Goal: Task Accomplishment & Management: Manage account settings

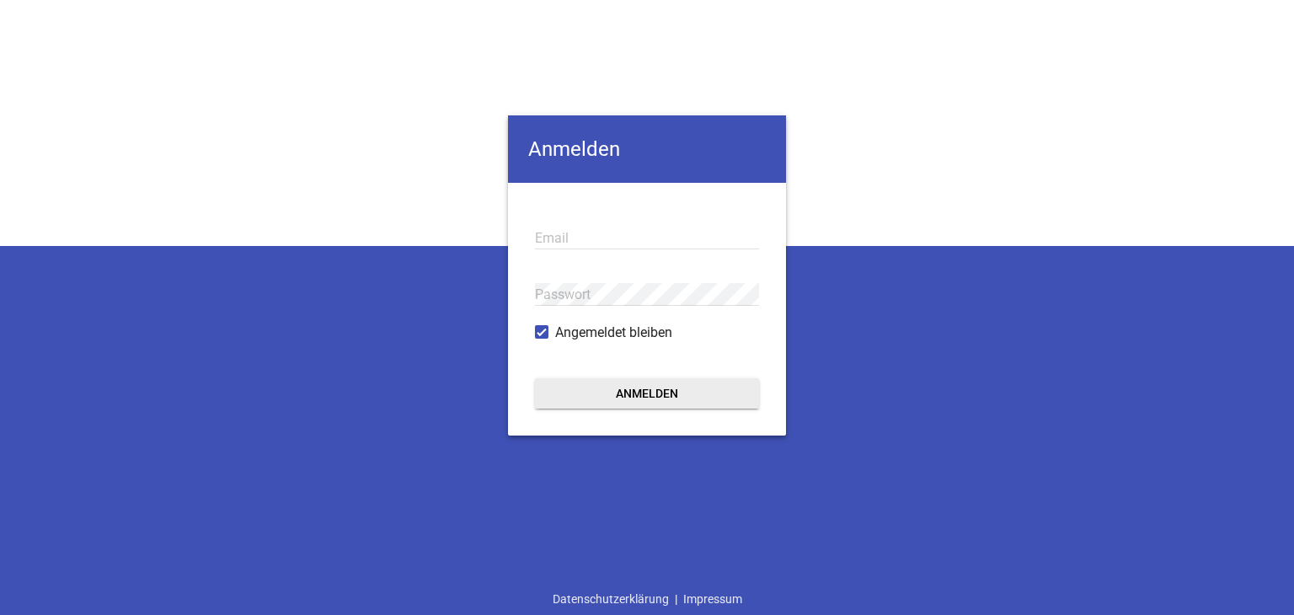
type input "[EMAIL_ADDRESS][PERSON_NAME][DOMAIN_NAME]"
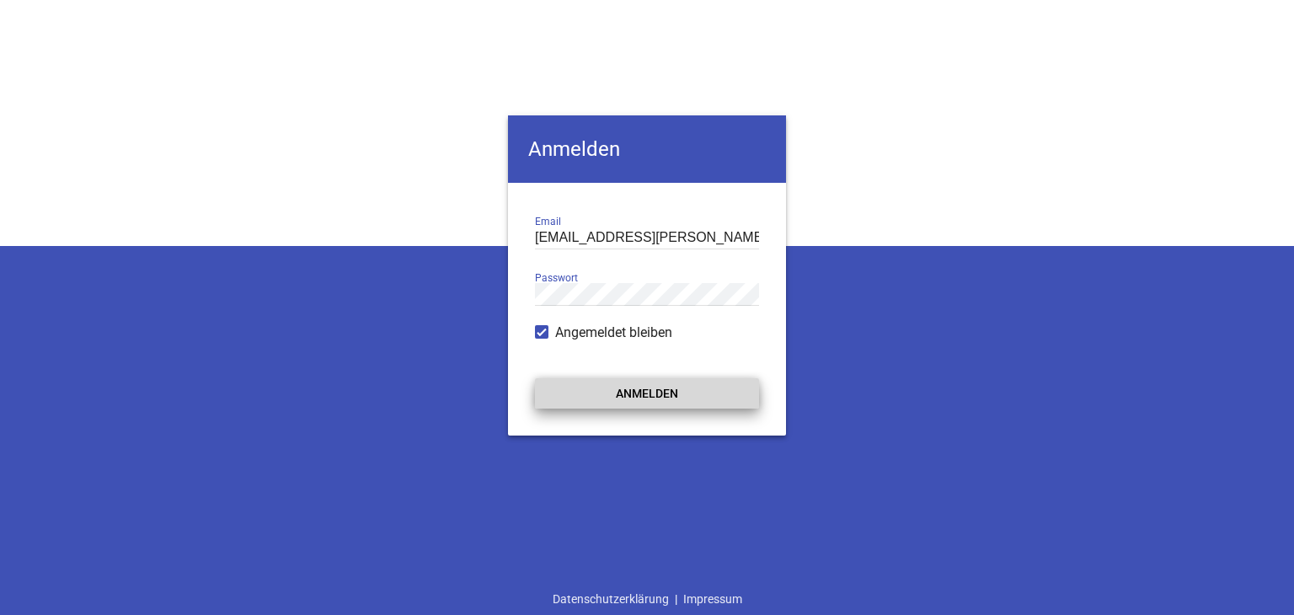
click at [621, 398] on button "Anmelden" at bounding box center [647, 393] width 224 height 30
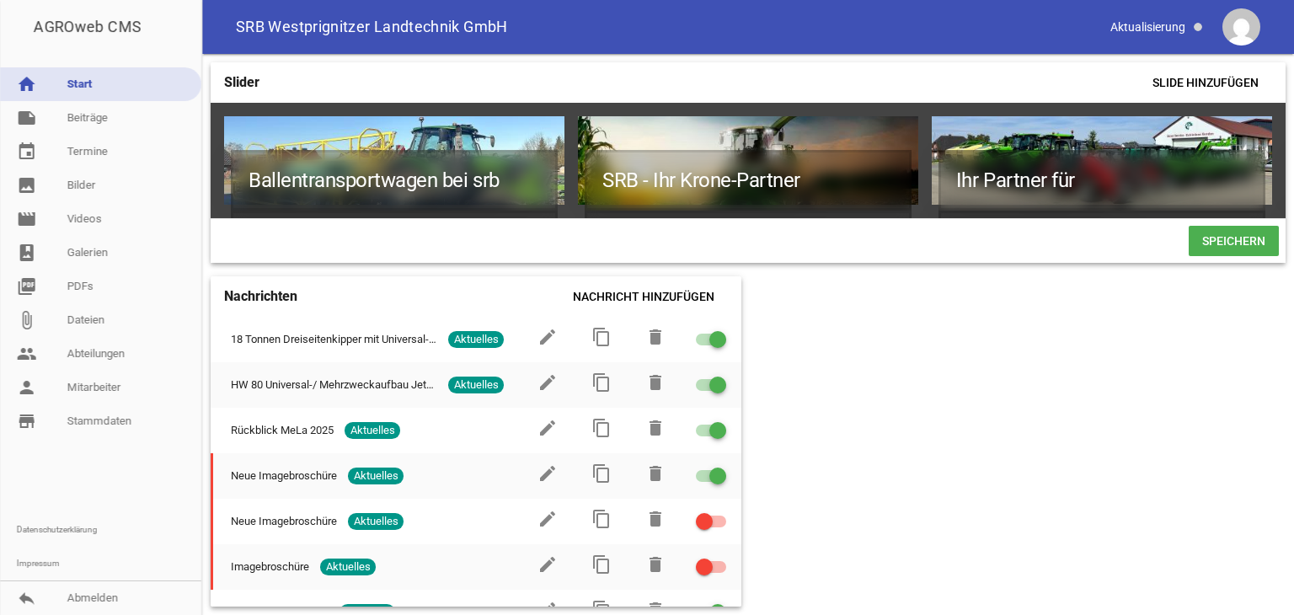
click at [120, 90] on link "home Start" at bounding box center [100, 84] width 201 height 34
click at [984, 372] on div "Slider Slide hinzufügen Ballentransportwagen bei srb games delete crop image SR…" at bounding box center [748, 334] width 1092 height 561
click at [98, 116] on link "note Beiträge" at bounding box center [100, 118] width 201 height 34
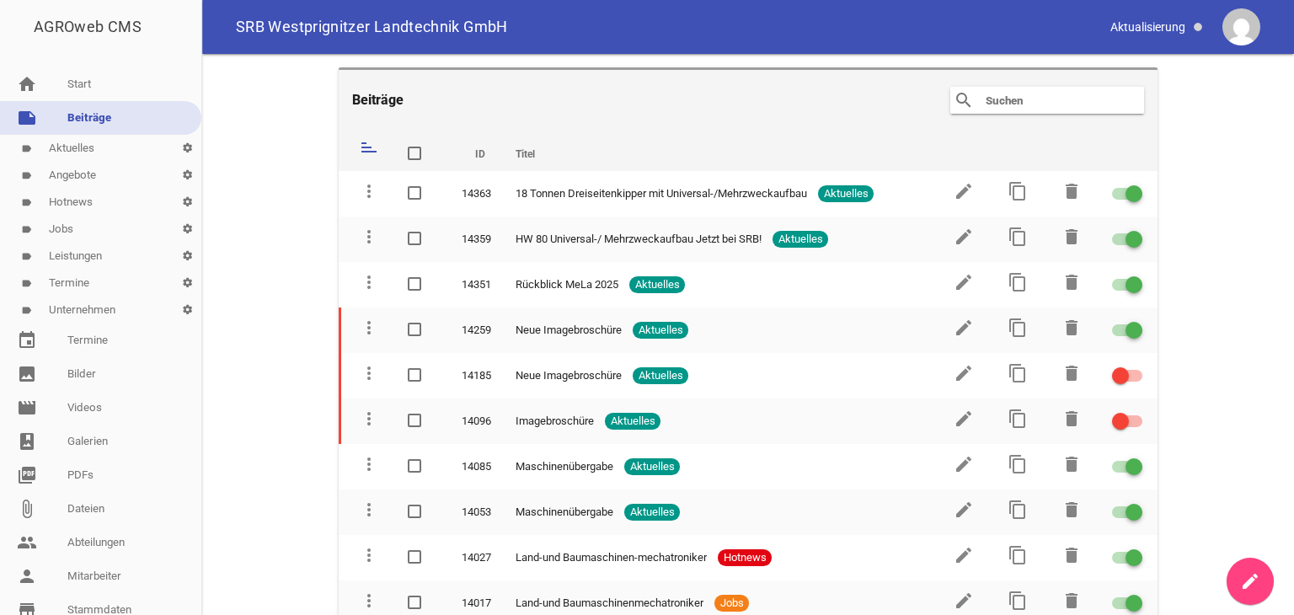
click at [87, 257] on link "label Leistungen settings" at bounding box center [100, 256] width 201 height 27
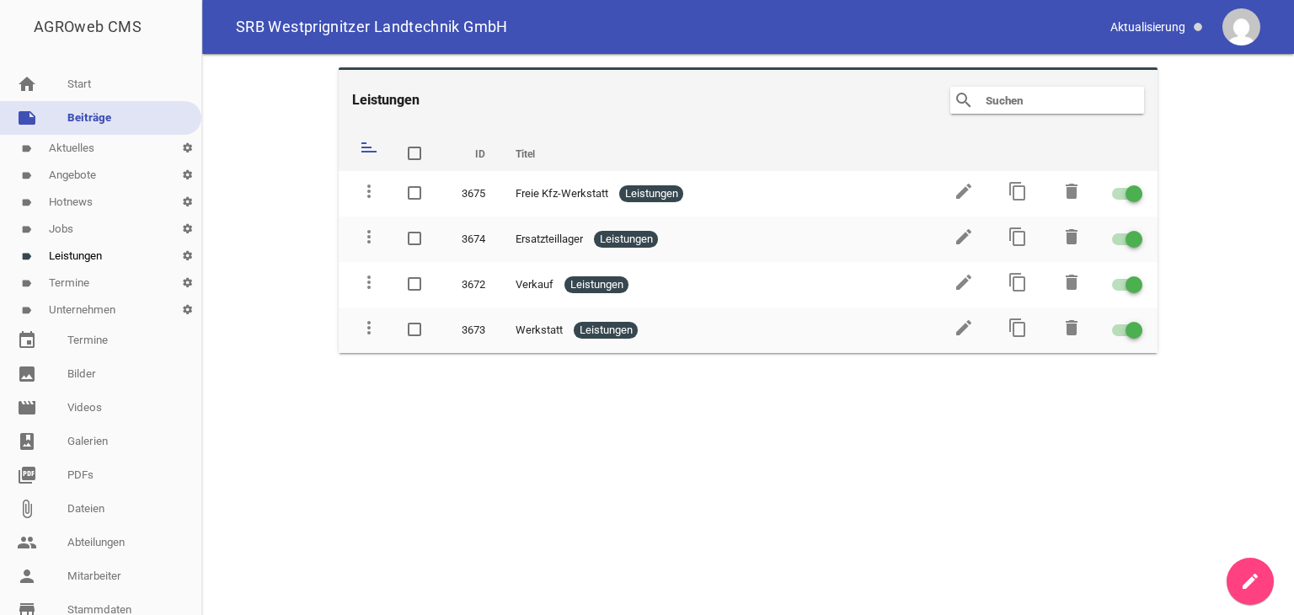
click at [81, 283] on link "label Termine settings" at bounding box center [100, 283] width 201 height 27
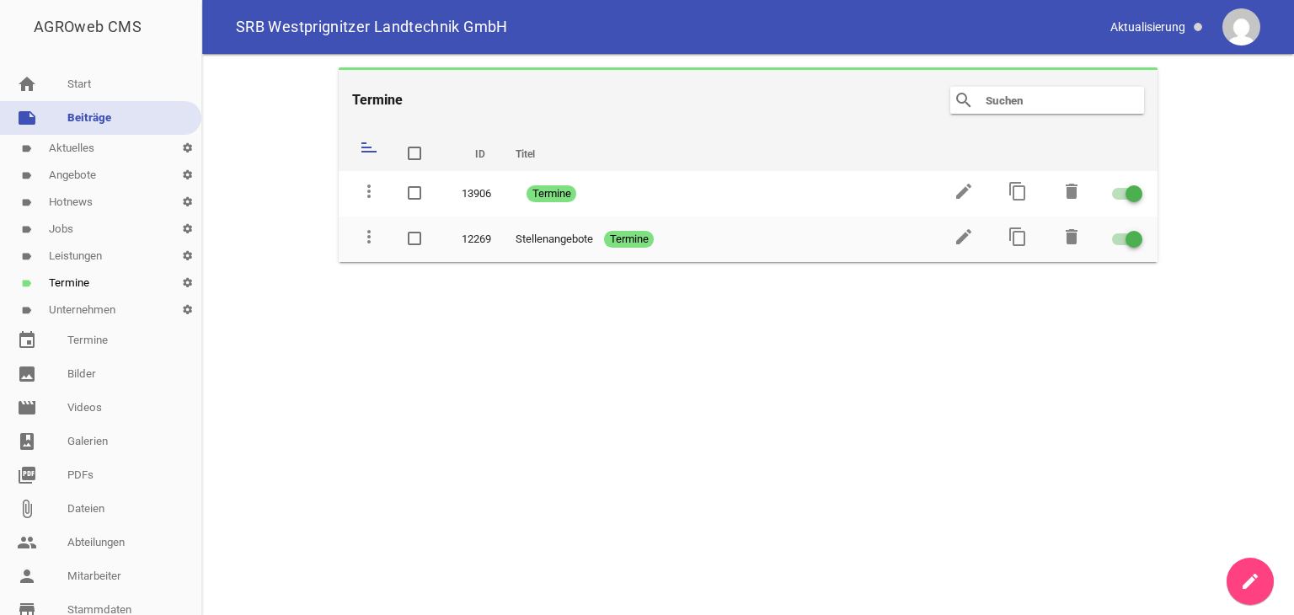
click at [77, 200] on link "label Hotnews settings" at bounding box center [100, 202] width 201 height 27
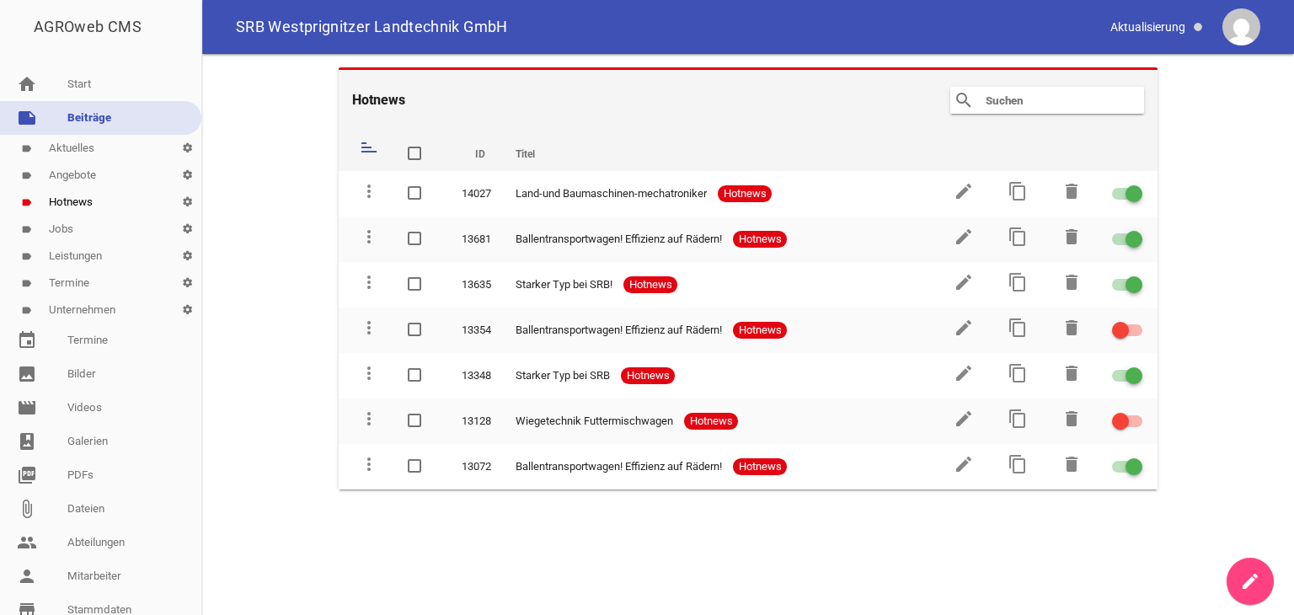
click at [78, 176] on link "label Angebote settings" at bounding box center [100, 175] width 201 height 27
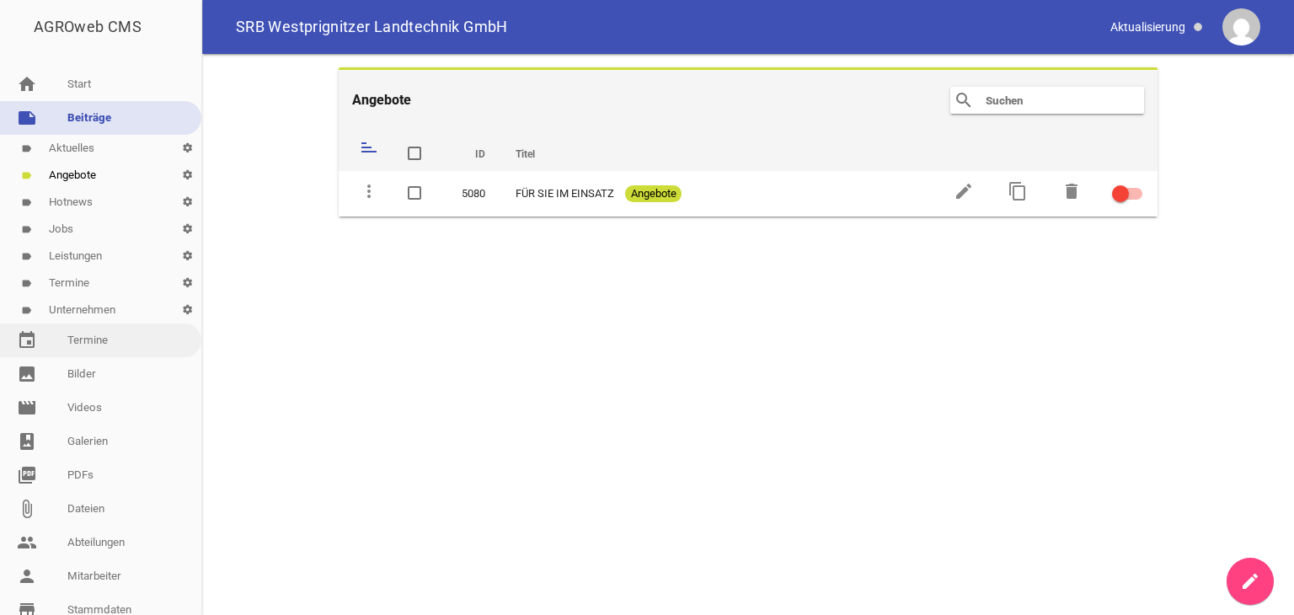
click at [83, 337] on link "event Termine" at bounding box center [100, 341] width 201 height 34
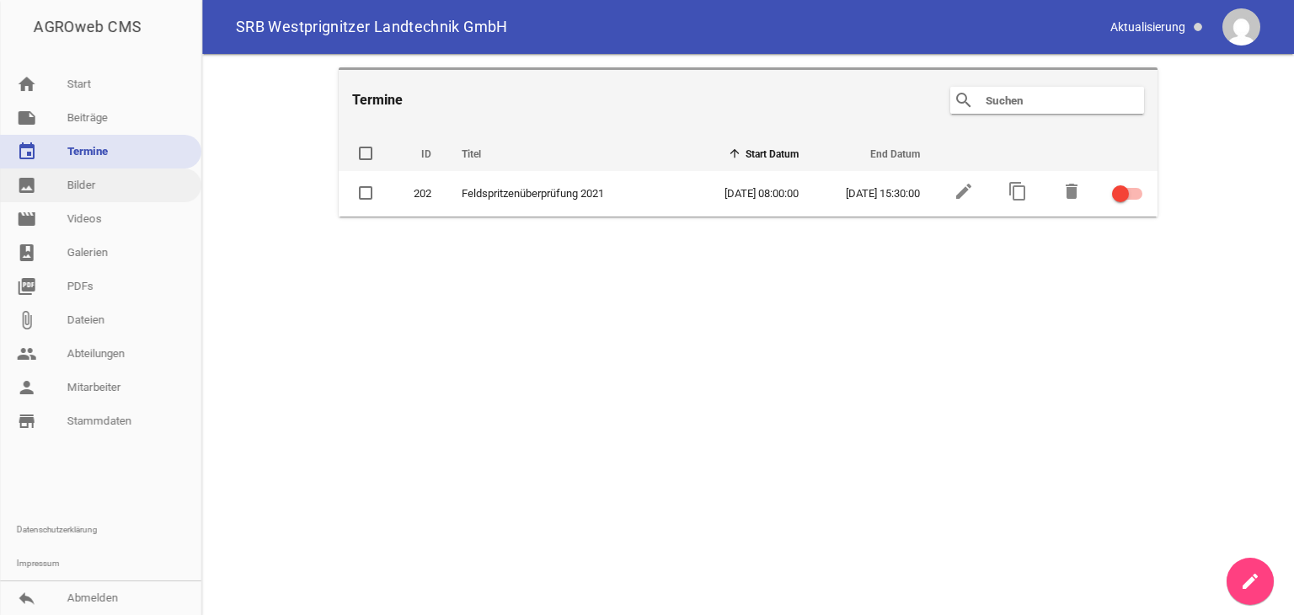
click at [110, 190] on link "image Bilder" at bounding box center [100, 186] width 201 height 34
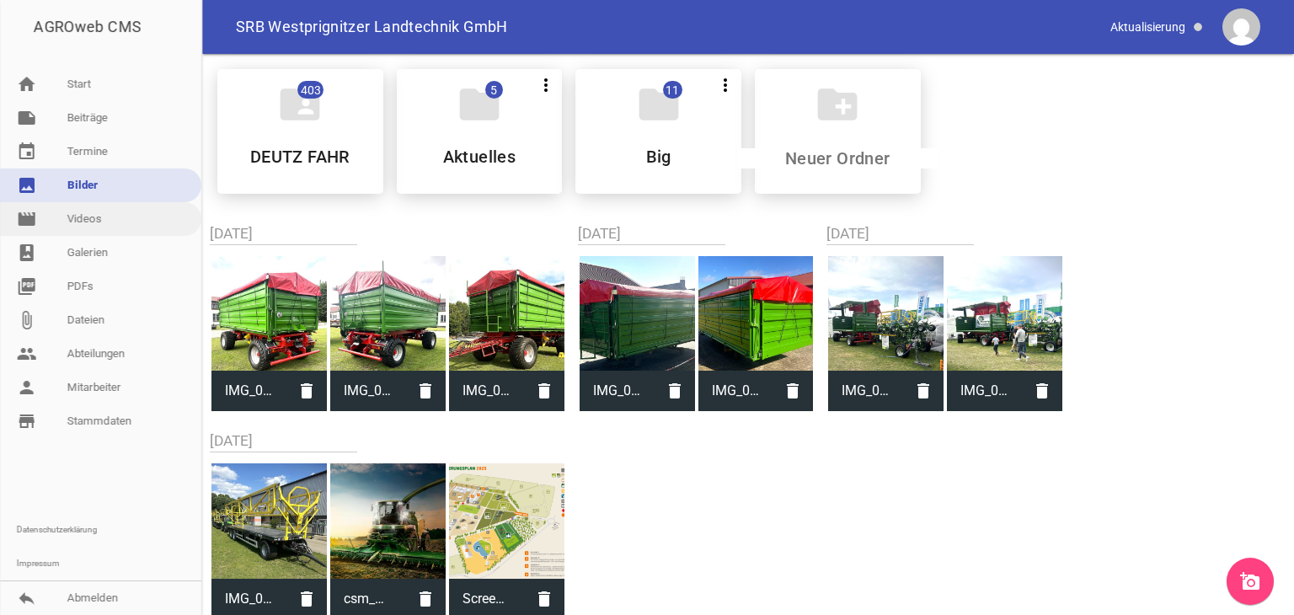
click at [96, 222] on link "movie Videos" at bounding box center [100, 219] width 201 height 34
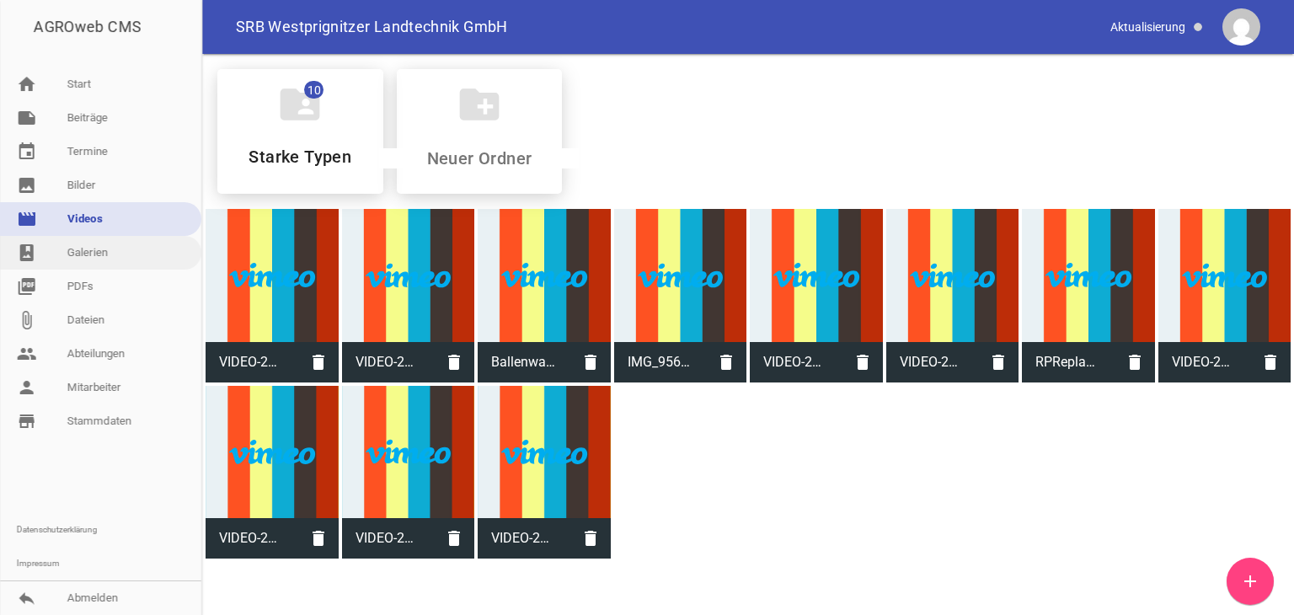
click at [120, 258] on link "photo_album Galerien" at bounding box center [100, 253] width 201 height 34
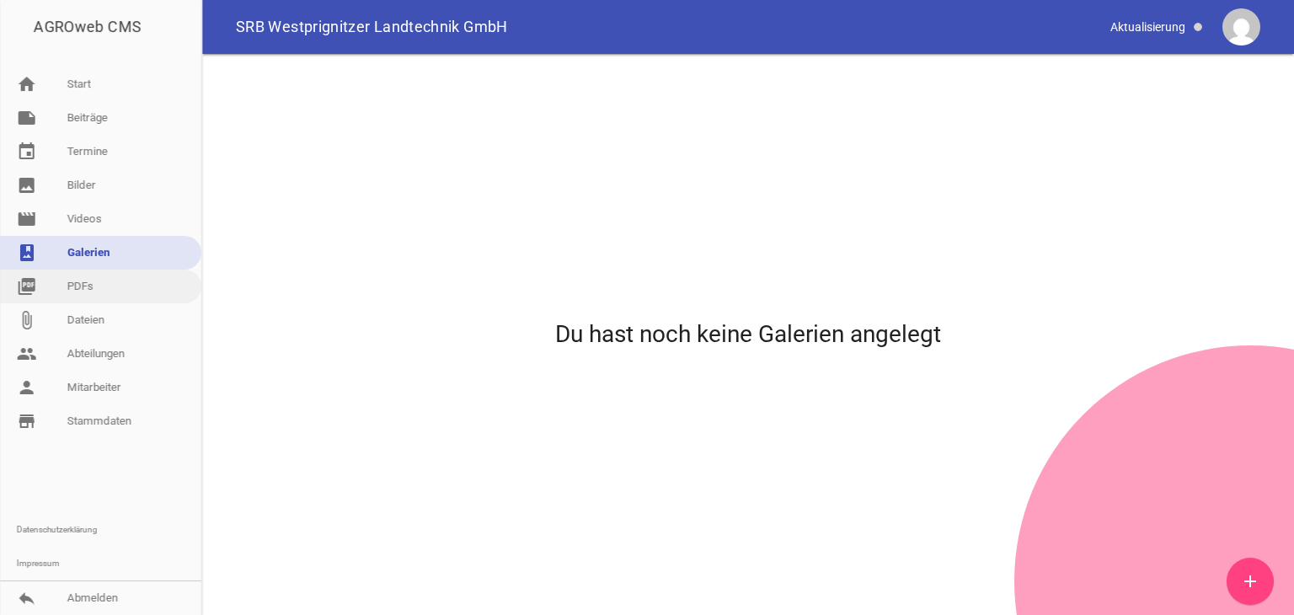
click at [106, 292] on link "picture_as_pdf PDFs" at bounding box center [100, 287] width 201 height 34
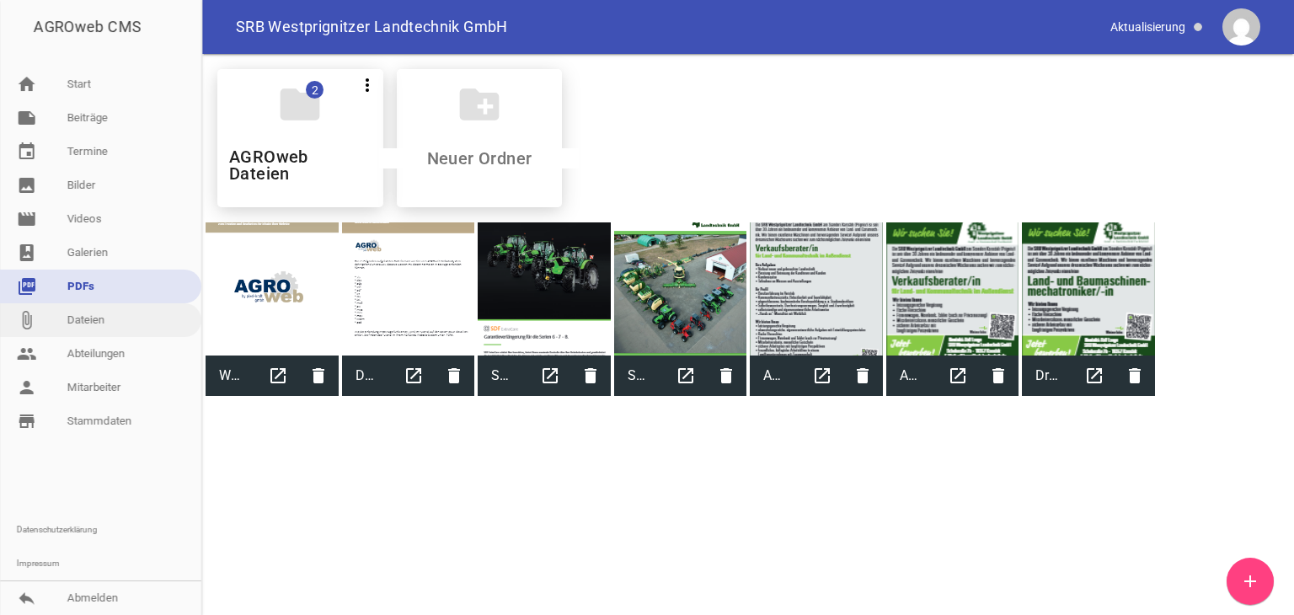
click at [103, 324] on link "attach_file Dateien" at bounding box center [100, 320] width 201 height 34
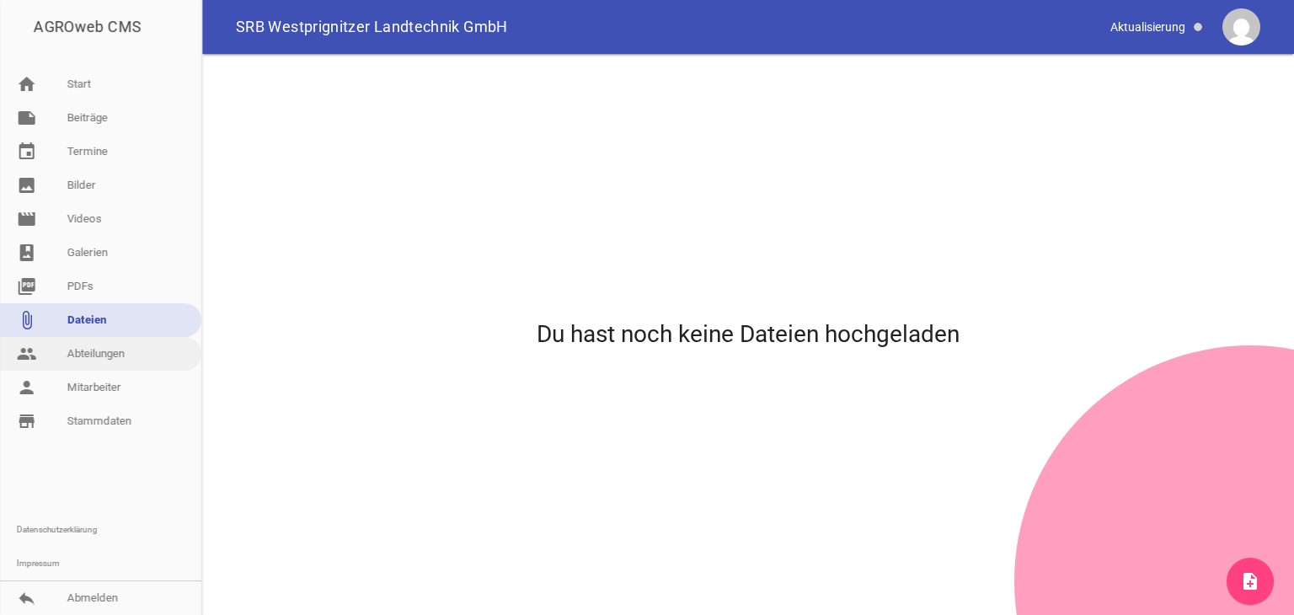
click at [99, 356] on link "people Abteilungen" at bounding box center [100, 354] width 201 height 34
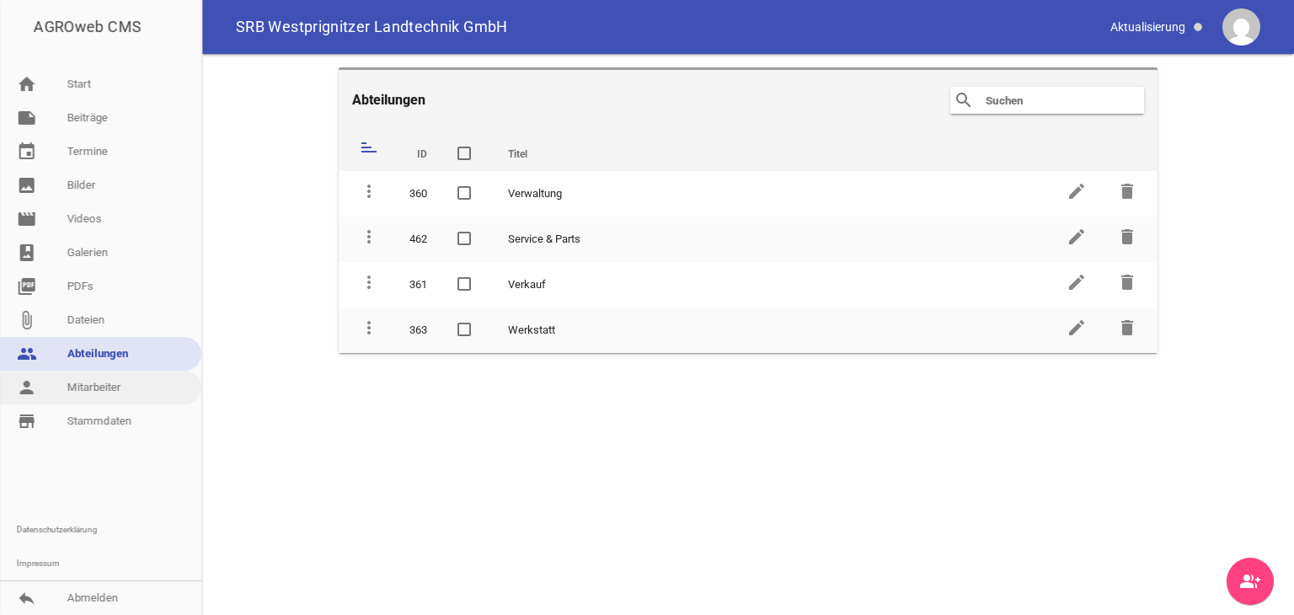
click at [97, 383] on link "person Mitarbeiter" at bounding box center [100, 388] width 201 height 34
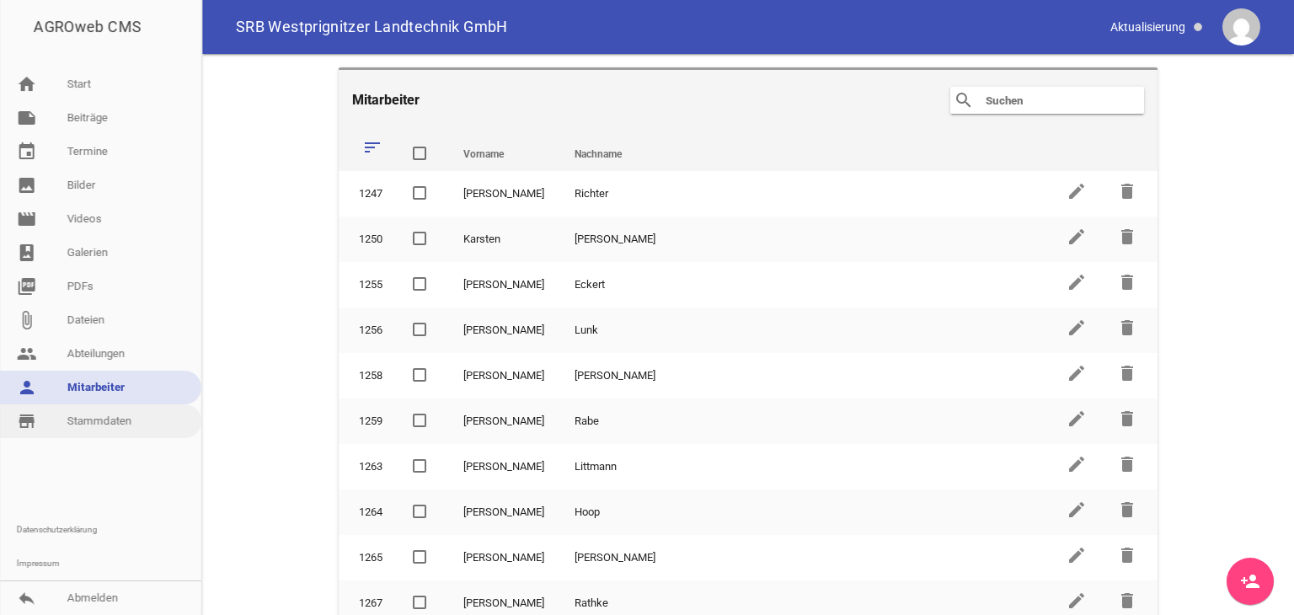
click at [88, 423] on link "store_mall_directory Stammdaten" at bounding box center [100, 421] width 201 height 34
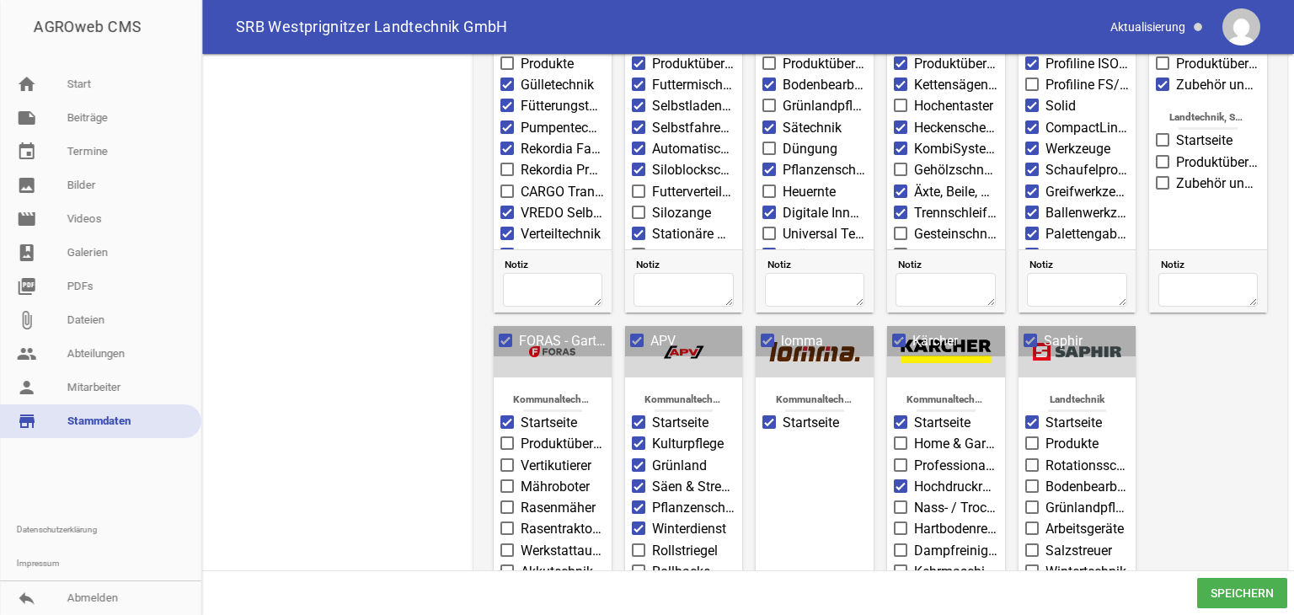
scroll to position [1096, 0]
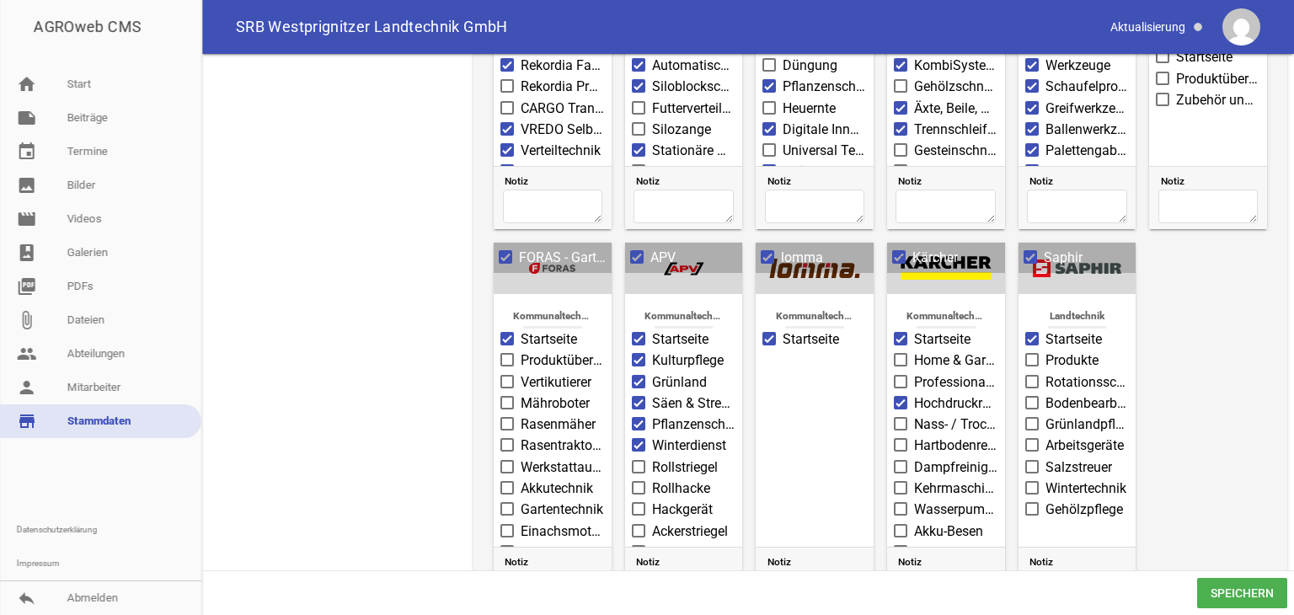
click at [766, 256] on span at bounding box center [768, 257] width 11 height 10
click at [781, 248] on input "lomma" at bounding box center [781, 248] width 0 height 0
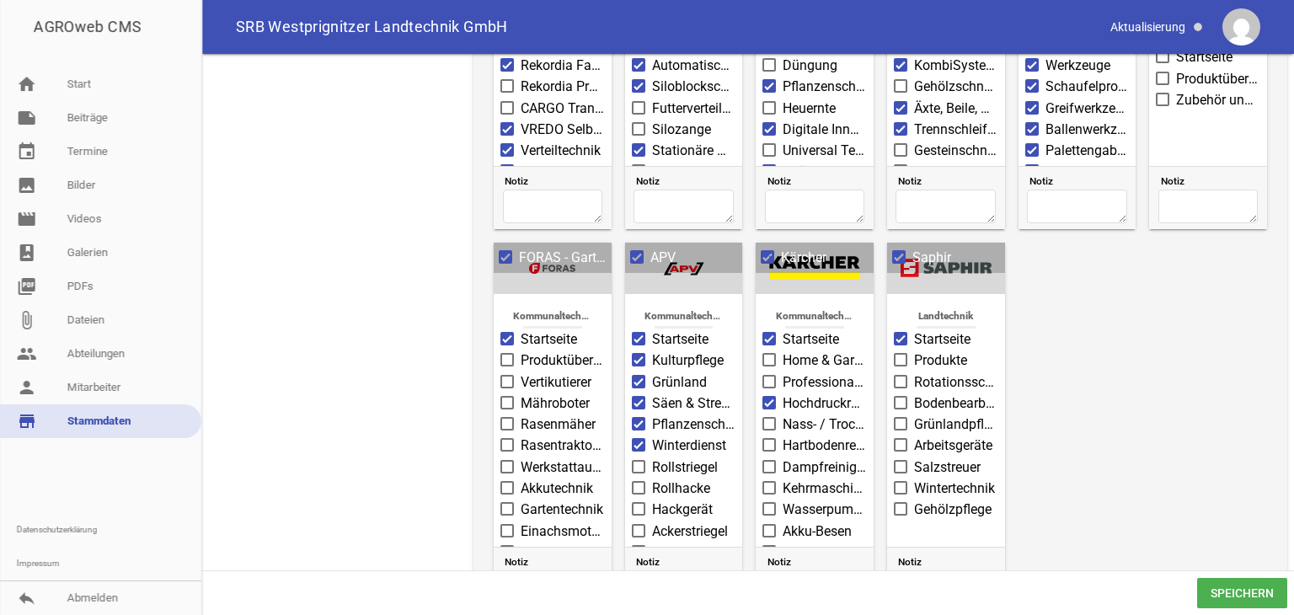
click at [769, 335] on span at bounding box center [769, 339] width 11 height 10
click at [783, 329] on input "Startseite" at bounding box center [783, 329] width 0 height 0
click at [766, 399] on span at bounding box center [769, 403] width 11 height 10
click at [783, 394] on input "Hochdruckreiniger" at bounding box center [783, 394] width 0 height 0
click at [769, 335] on span at bounding box center [769, 339] width 11 height 10
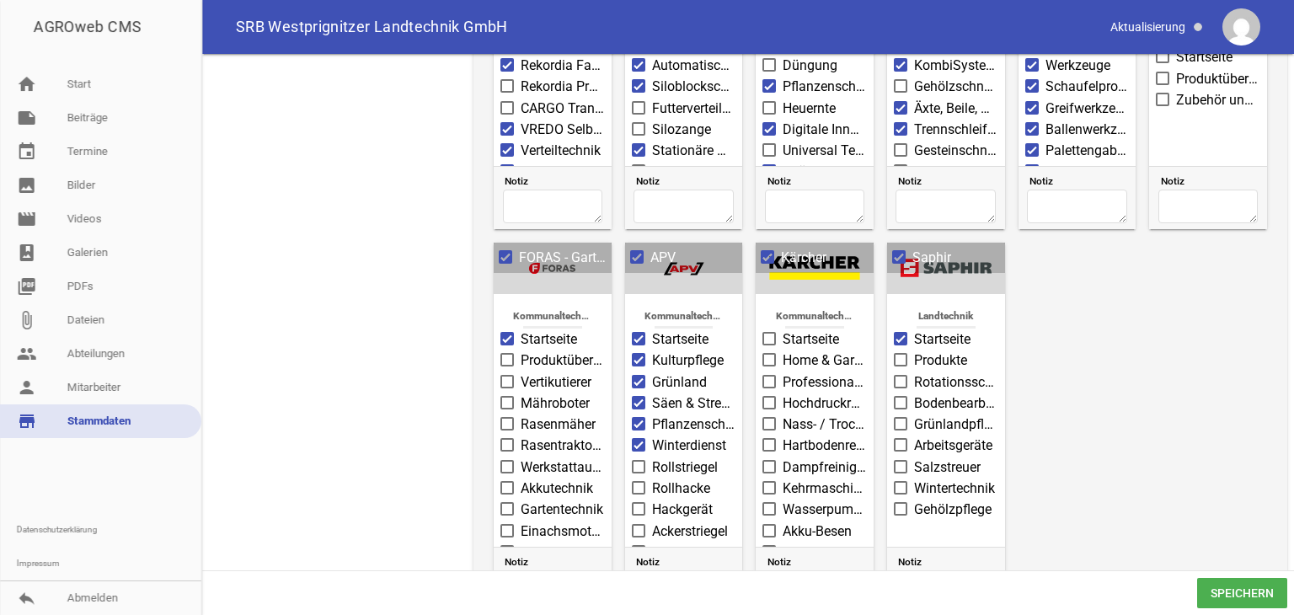
click at [783, 329] on input "Startseite" at bounding box center [783, 329] width 0 height 0
click at [767, 400] on span at bounding box center [769, 403] width 11 height 10
click at [783, 394] on input "Hochdruckreiniger" at bounding box center [783, 394] width 0 height 0
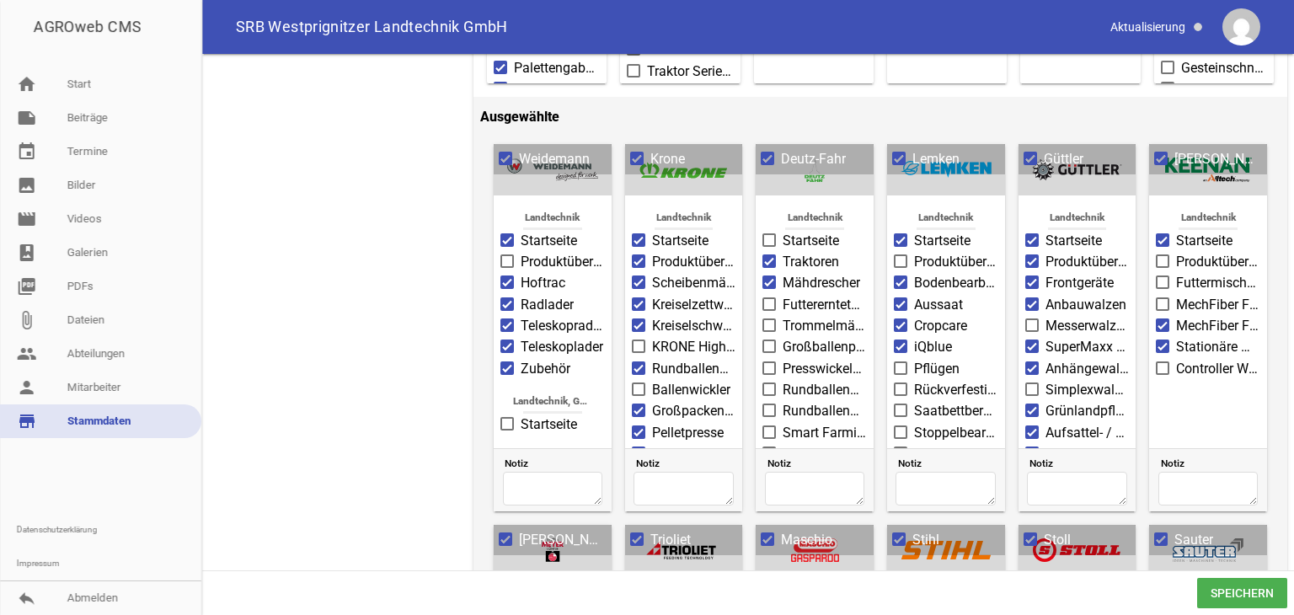
scroll to position [404, 0]
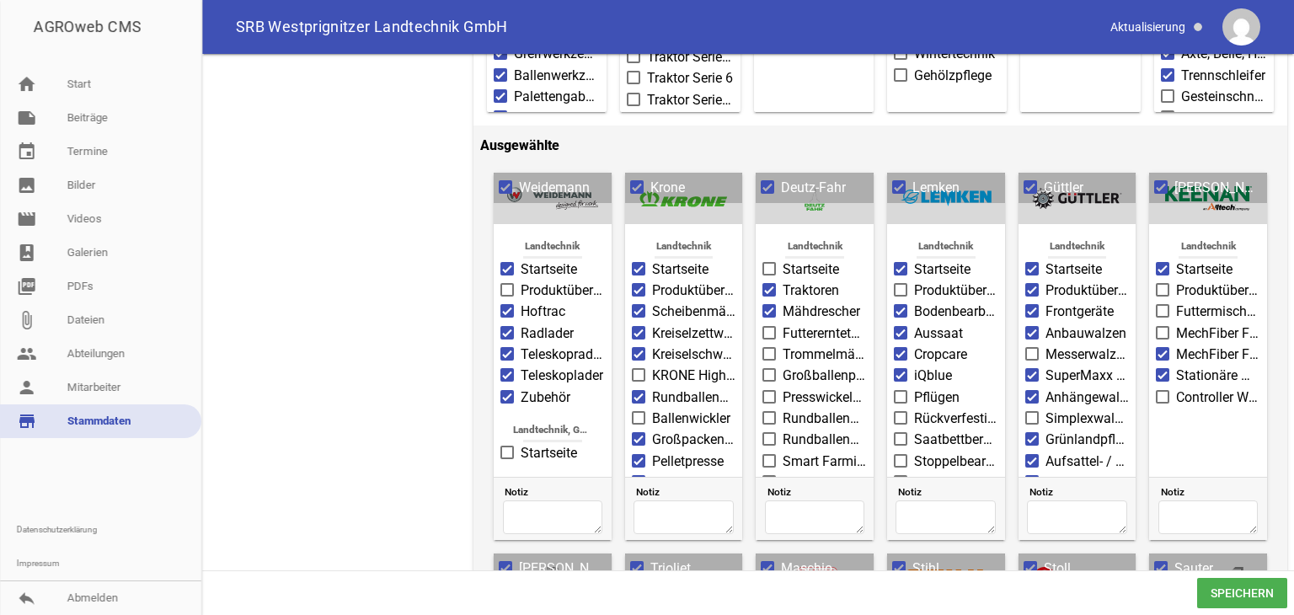
click at [1213, 588] on span "Speichern" at bounding box center [1242, 593] width 90 height 30
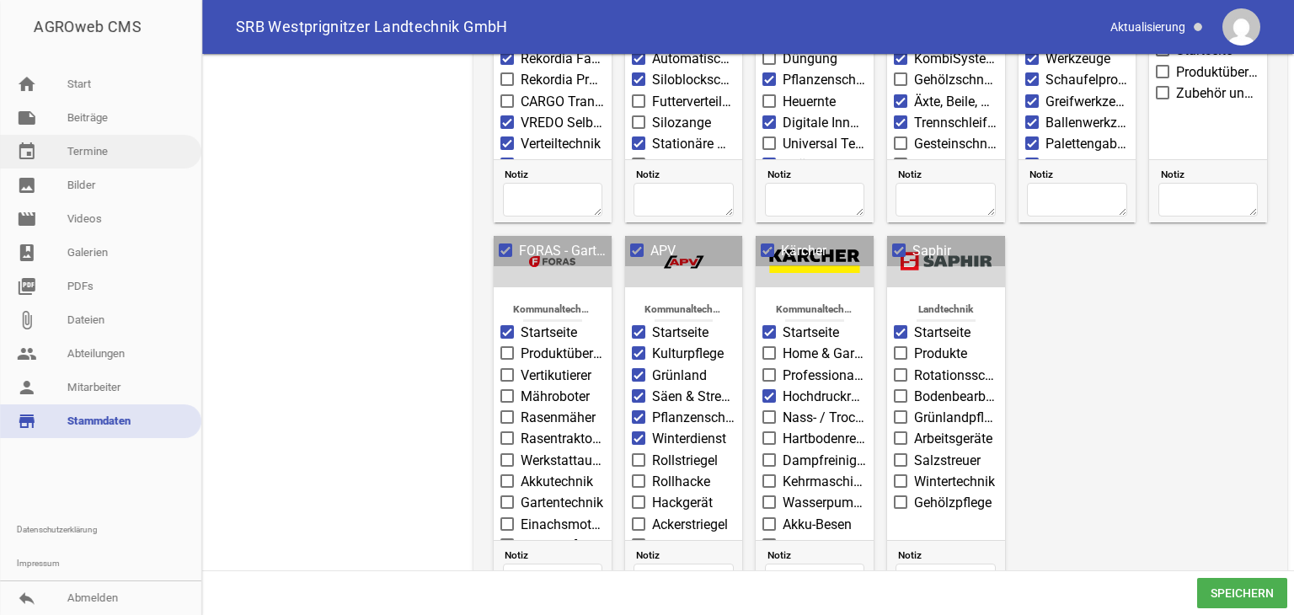
scroll to position [1079, 0]
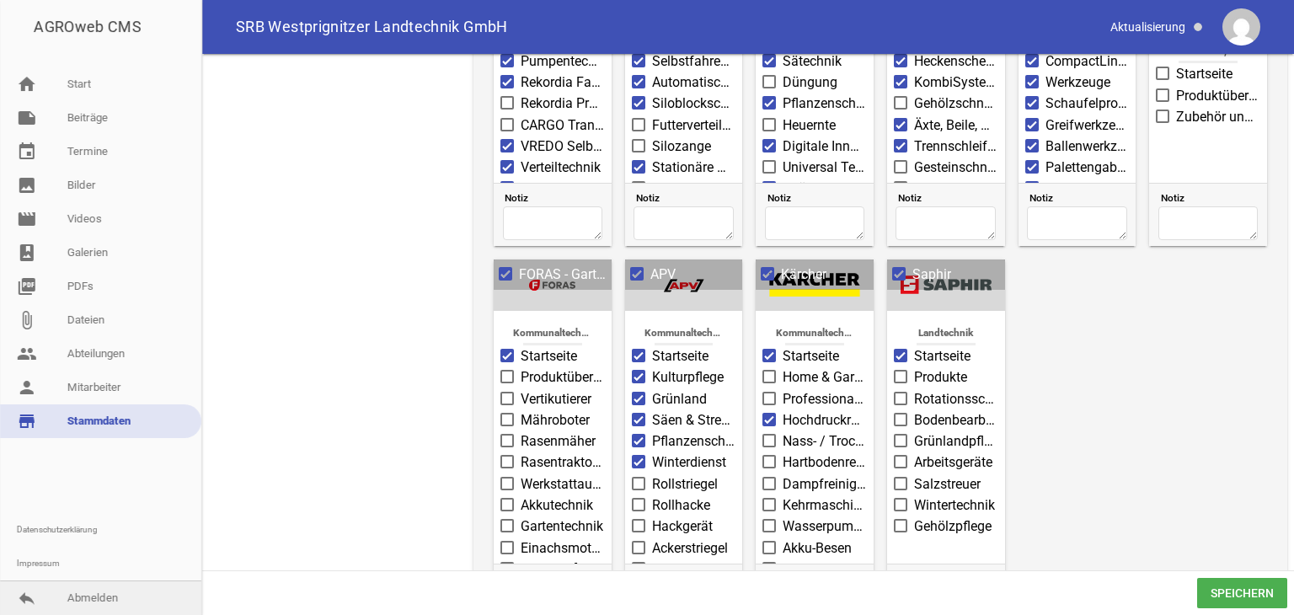
click at [71, 597] on link "reply Abmelden" at bounding box center [100, 598] width 201 height 34
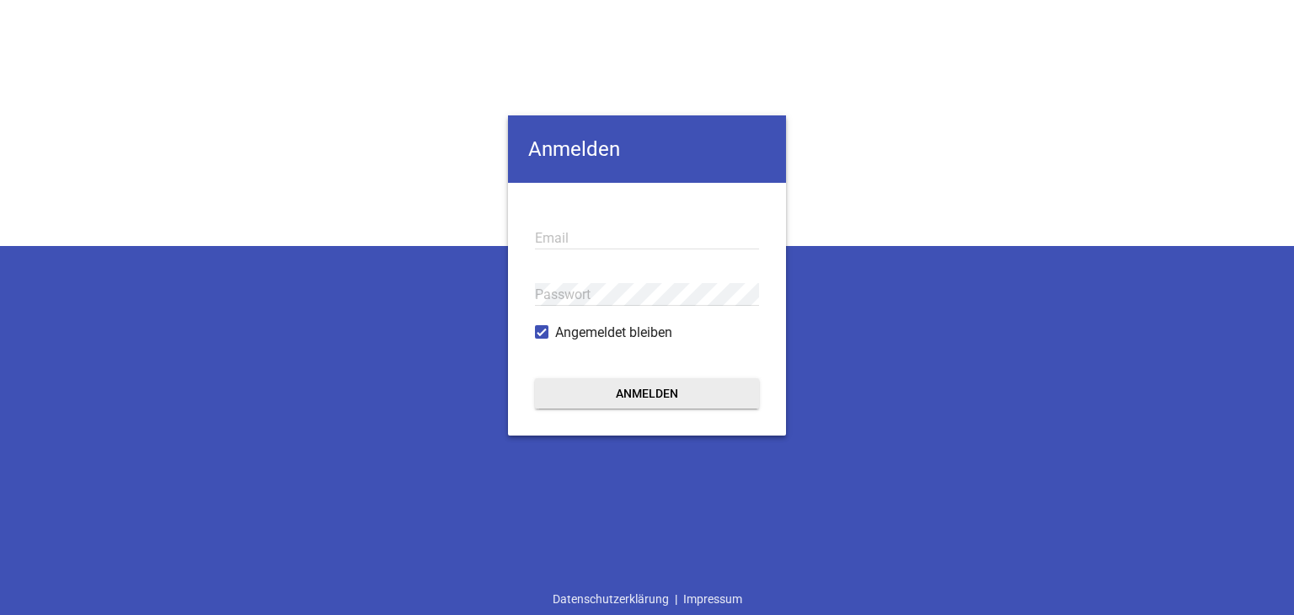
type input "[EMAIL_ADDRESS][PERSON_NAME][DOMAIN_NAME]"
